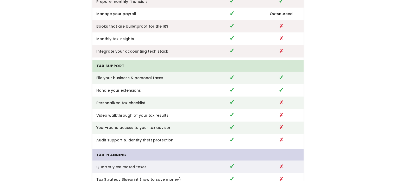
scroll to position [1277, 0]
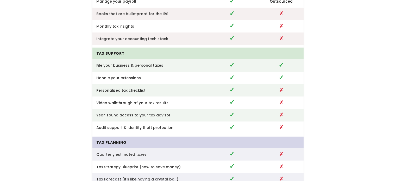
click at [175, 85] on td "Personalized tax checklist" at bounding box center [149, 90] width 113 height 13
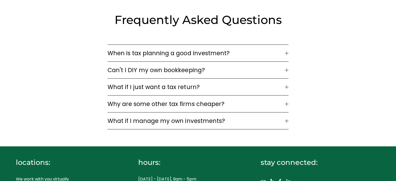
scroll to position [1599, 0]
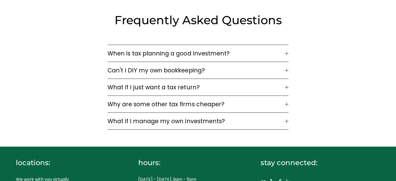
click at [258, 73] on button "Can't I DIY my own bookkeeping?" at bounding box center [198, 70] width 181 height 17
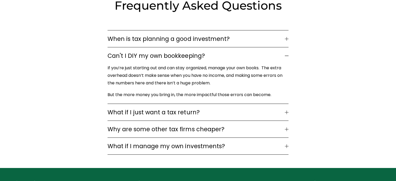
scroll to position [1616, 0]
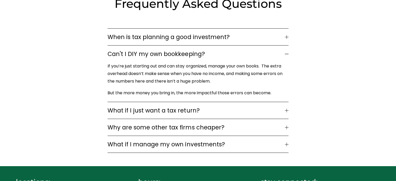
click at [248, 102] on button "What if I just want a tax return?" at bounding box center [198, 110] width 181 height 17
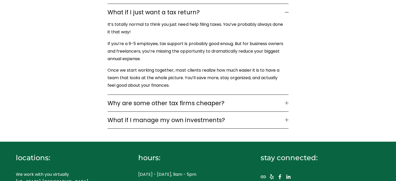
scroll to position [1714, 0]
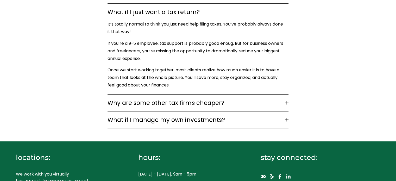
click at [247, 99] on span "Why are some other tax firms cheaper?" at bounding box center [196, 103] width 177 height 9
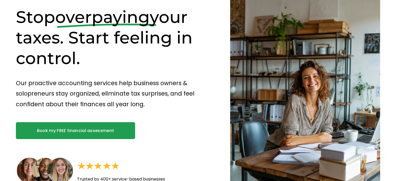
scroll to position [0, 0]
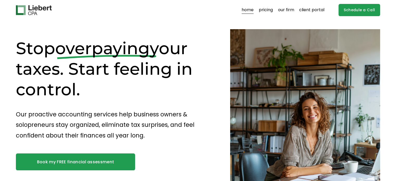
click at [271, 11] on link "pricing" at bounding box center [266, 10] width 14 height 8
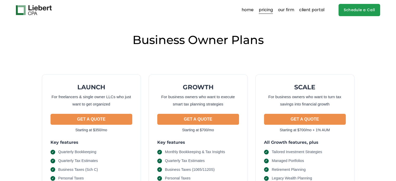
click at [282, 8] on link "our firm" at bounding box center [286, 10] width 16 height 8
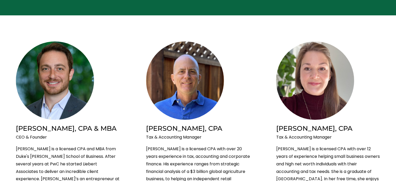
scroll to position [83, 0]
